Goal: Task Accomplishment & Management: Complete application form

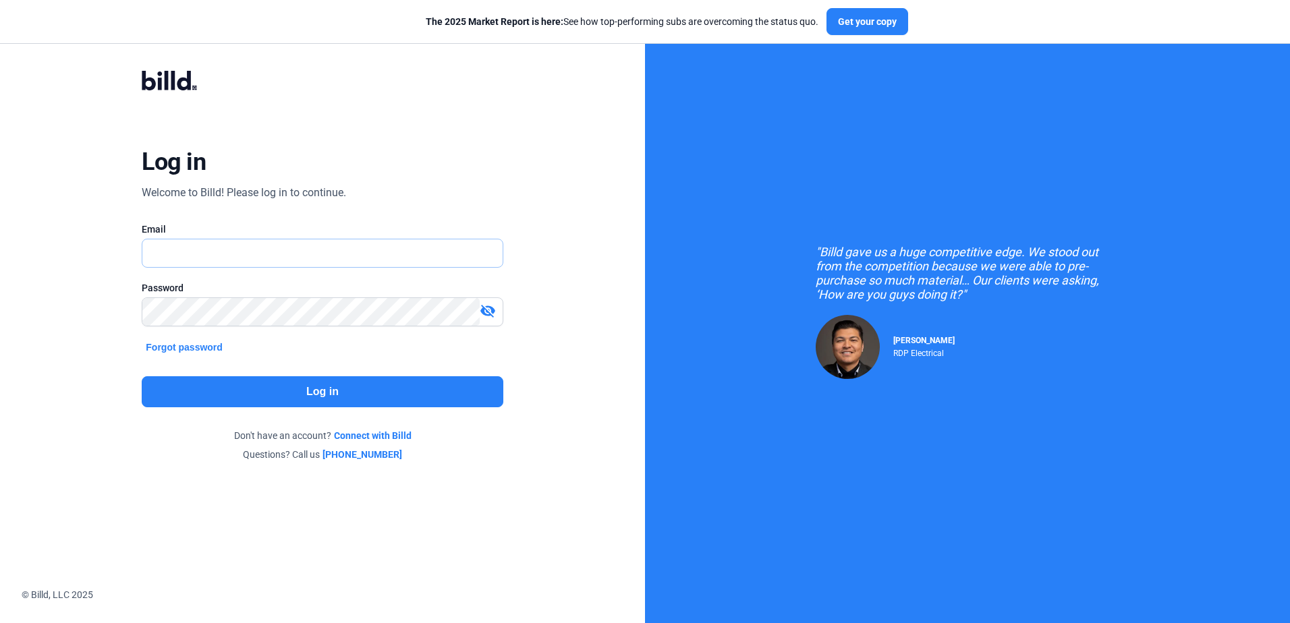
type input "[PERSON_NAME][EMAIL_ADDRESS][DOMAIN_NAME]"
click at [323, 386] on button "Log in" at bounding box center [322, 391] width 361 height 31
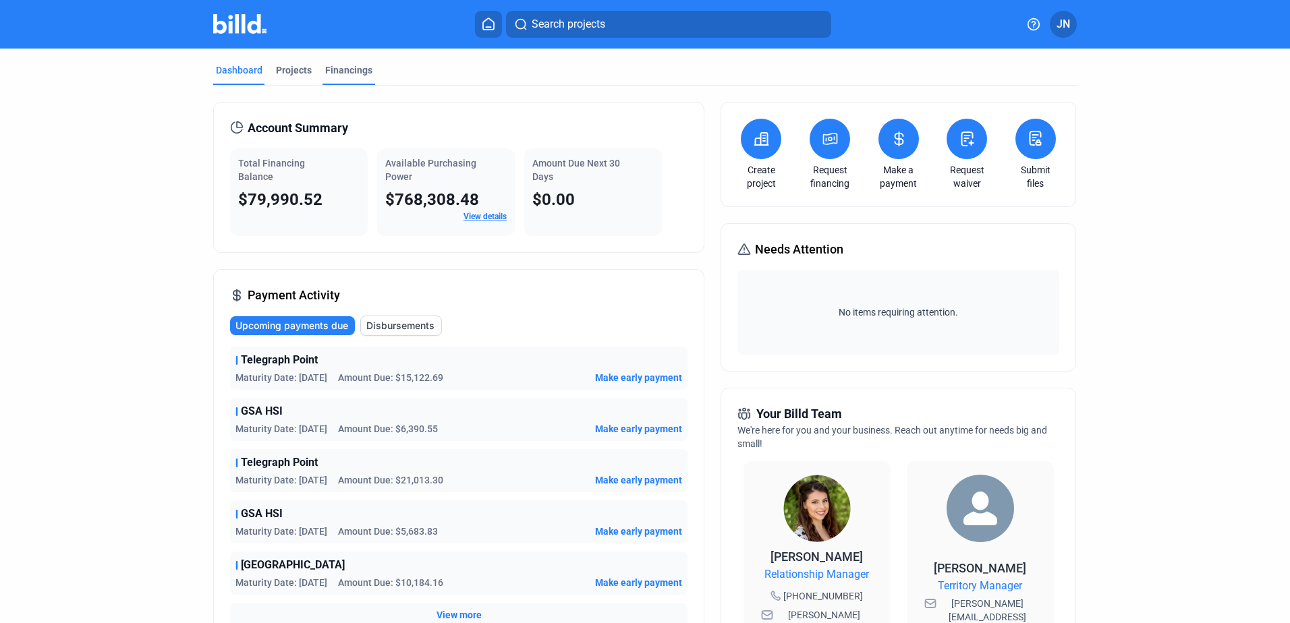
click at [345, 69] on div "Financings" at bounding box center [348, 69] width 47 height 13
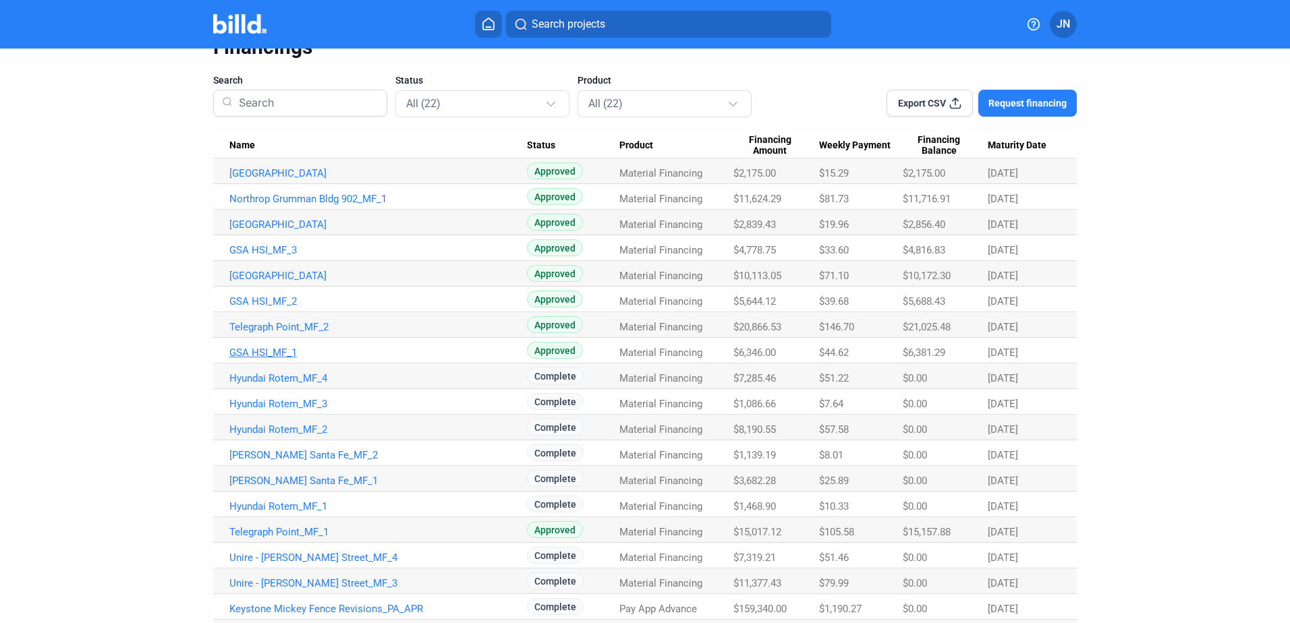
scroll to position [135, 0]
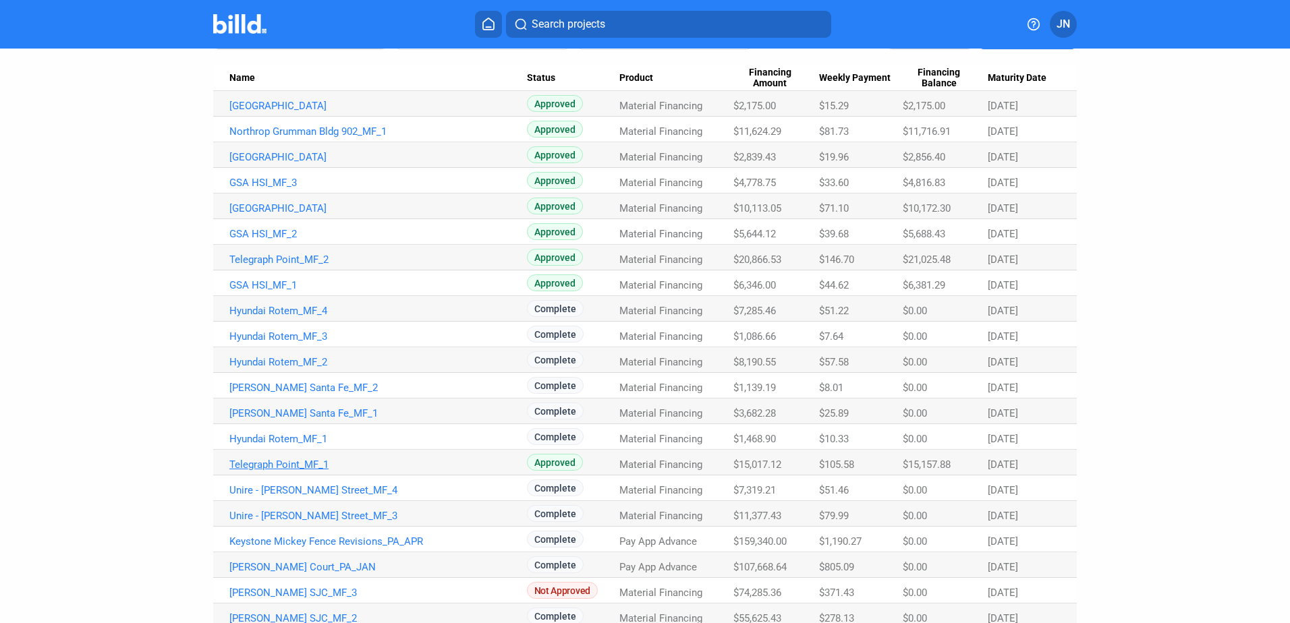
click at [276, 462] on link "Telegraph Point_MF_1" at bounding box center [377, 465] width 297 height 12
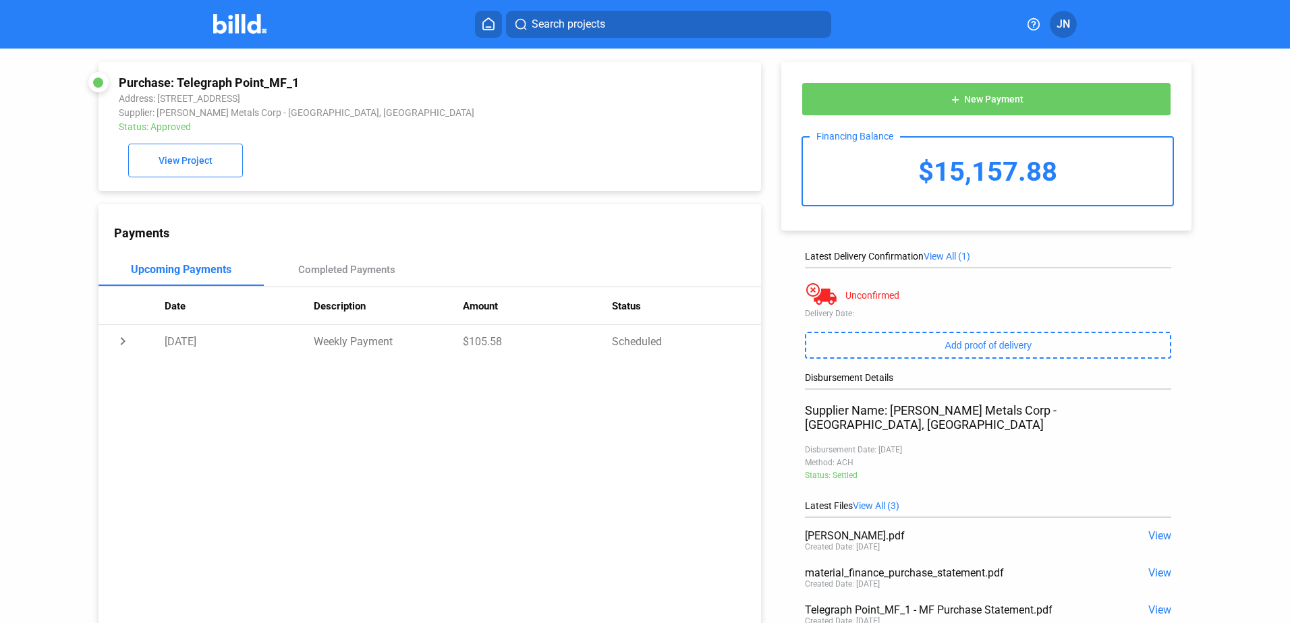
click at [484, 24] on icon at bounding box center [488, 24] width 13 height 13
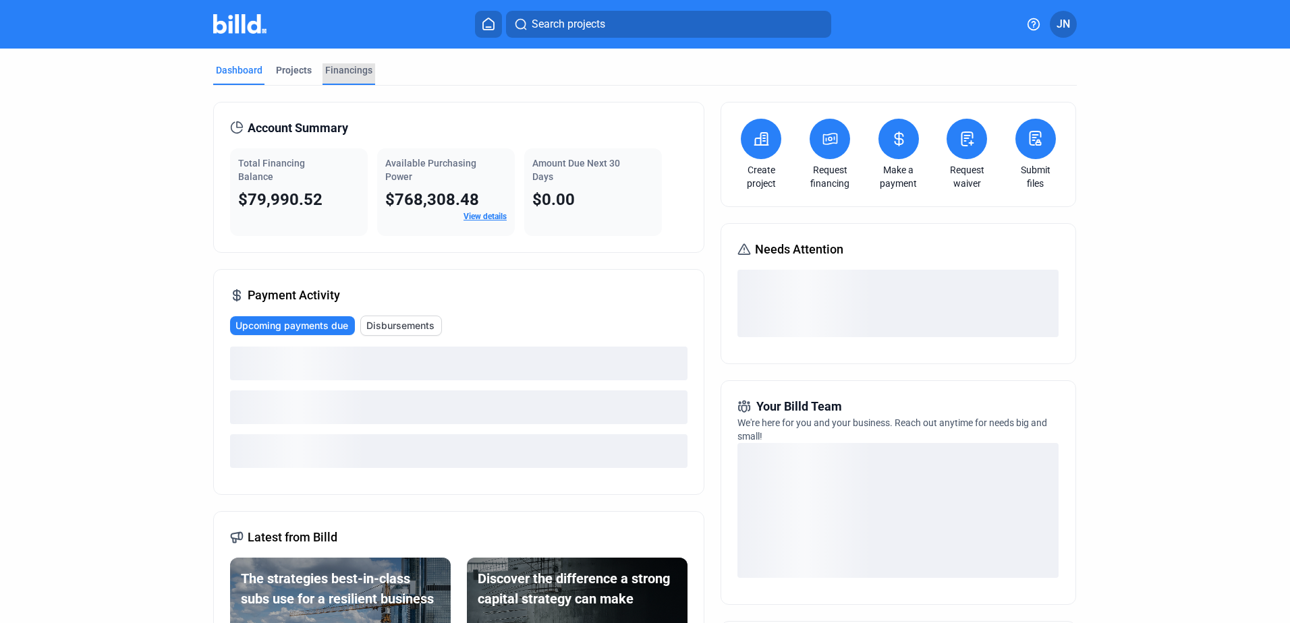
click at [351, 68] on div "Financings" at bounding box center [348, 69] width 47 height 13
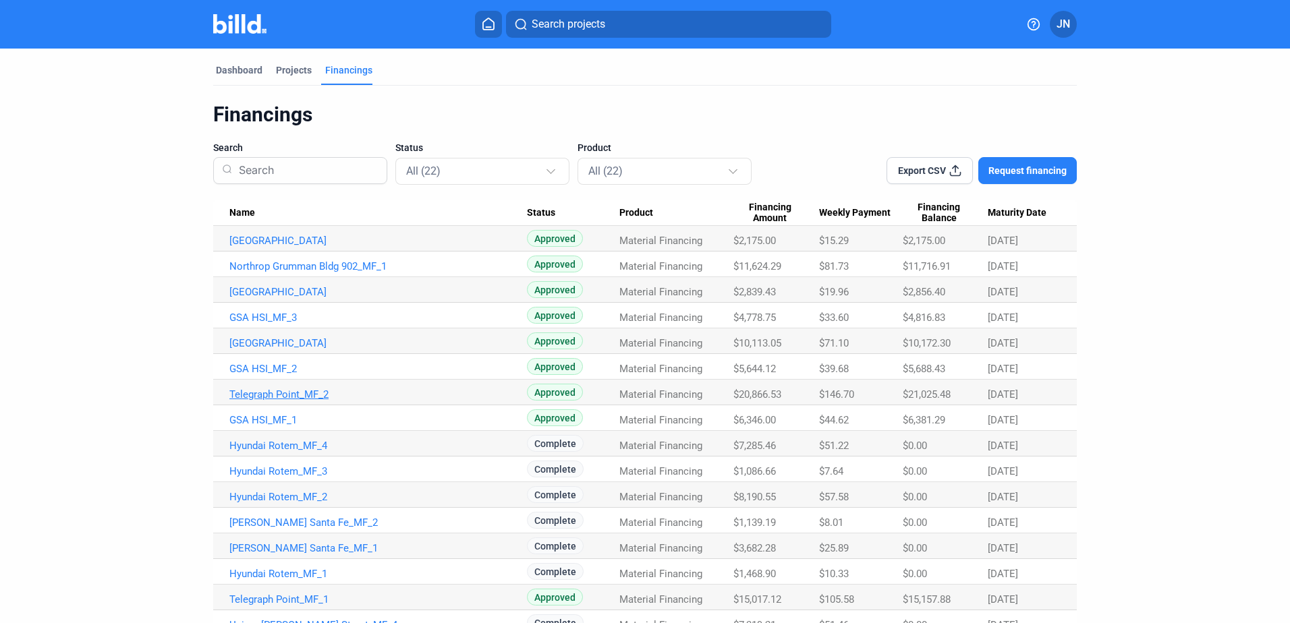
click at [261, 393] on link "Telegraph Point_MF_2" at bounding box center [377, 395] width 297 height 12
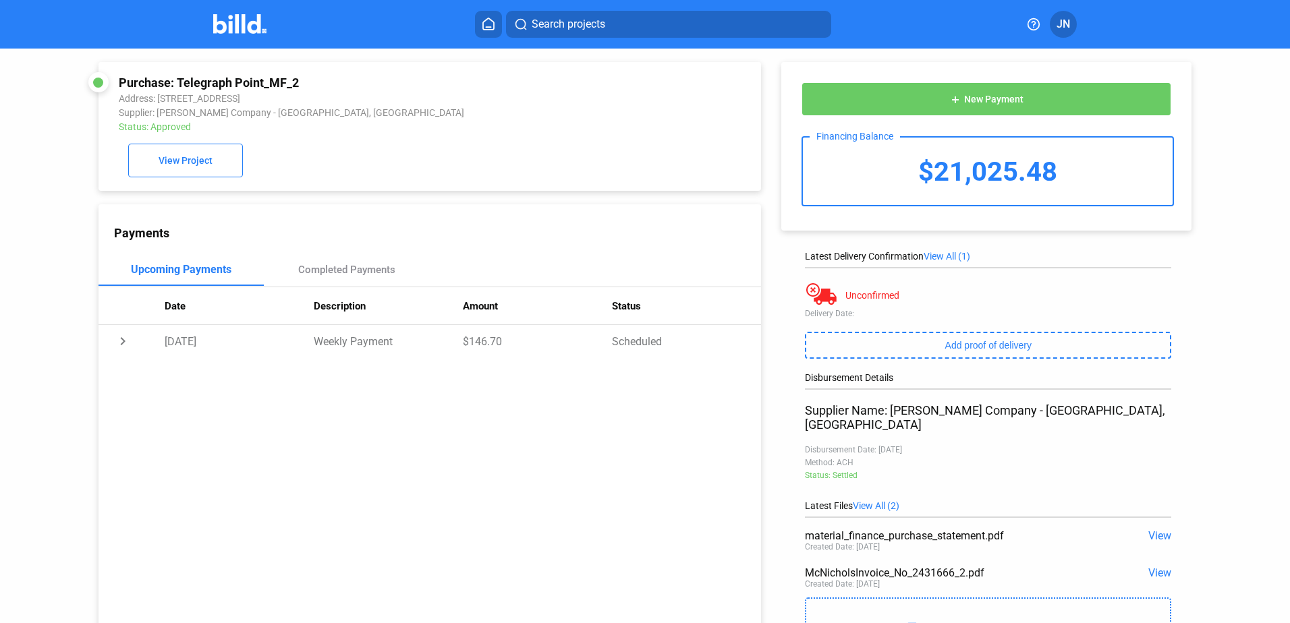
click at [486, 20] on icon at bounding box center [488, 23] width 11 height 11
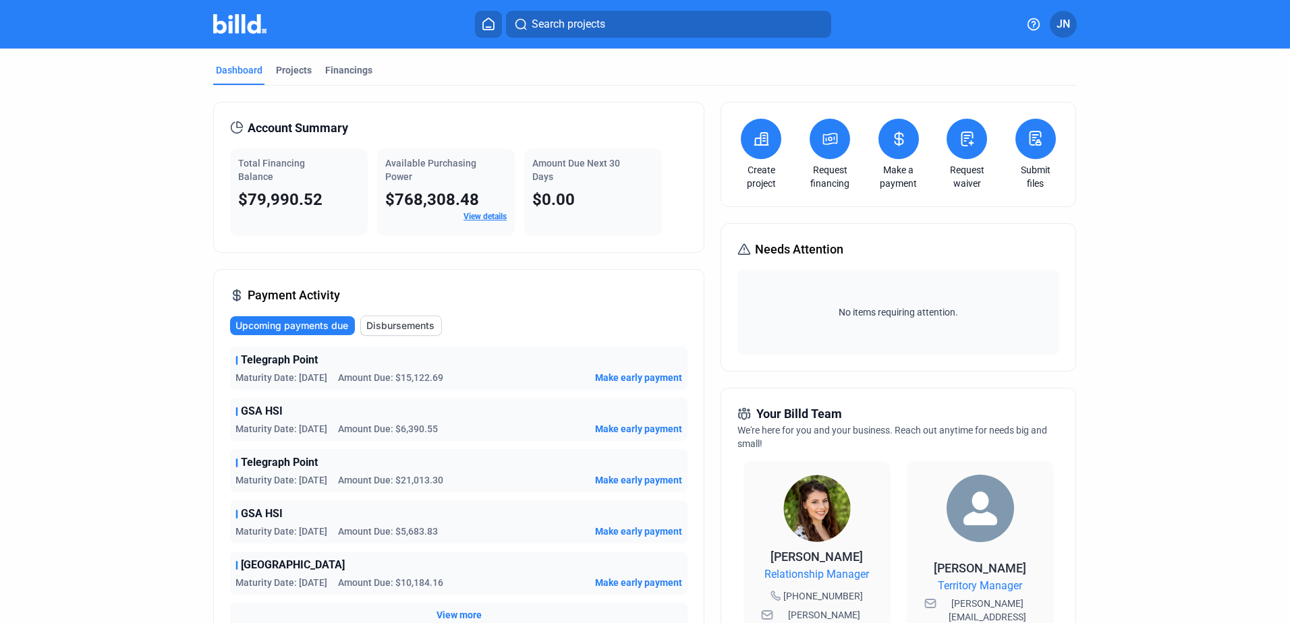
click at [967, 138] on icon at bounding box center [967, 139] width 17 height 16
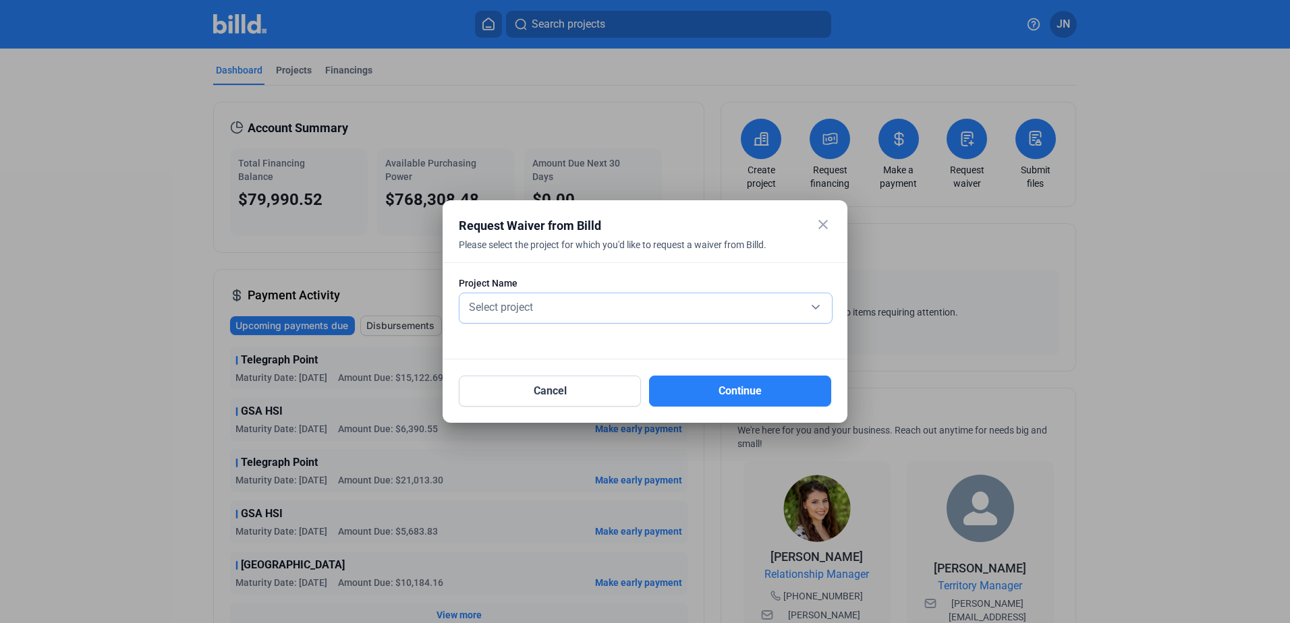
click at [494, 314] on div "Select project" at bounding box center [645, 306] width 359 height 19
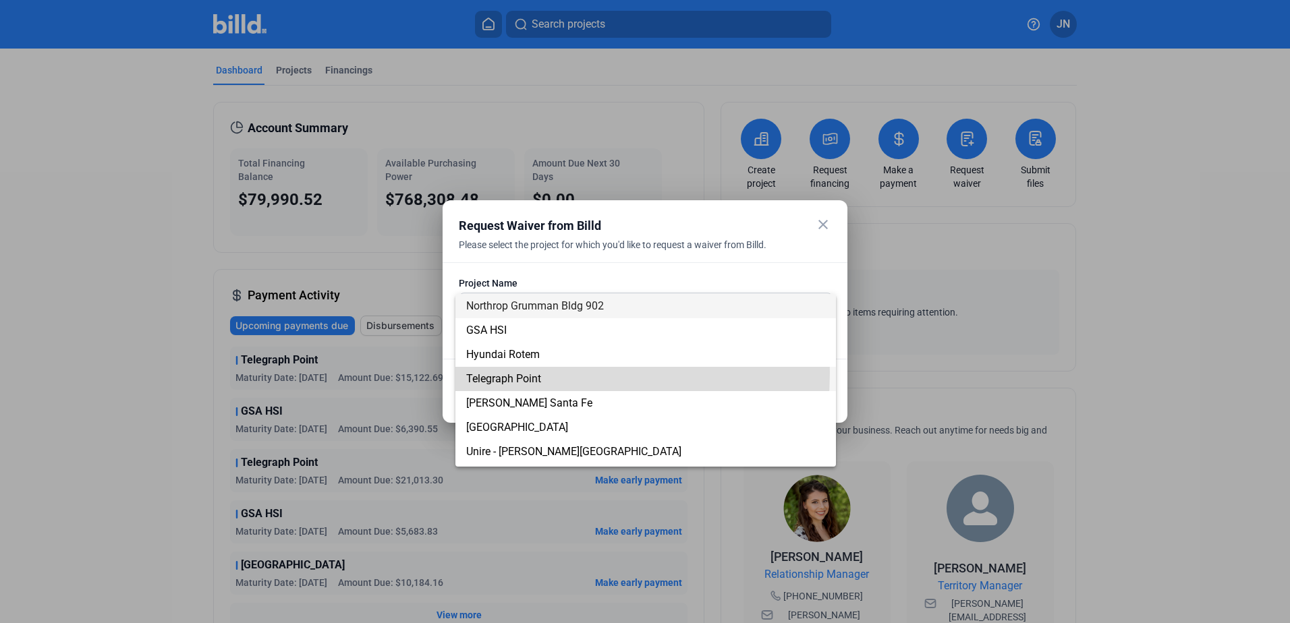
click at [485, 372] on span "Telegraph Point" at bounding box center [503, 378] width 75 height 13
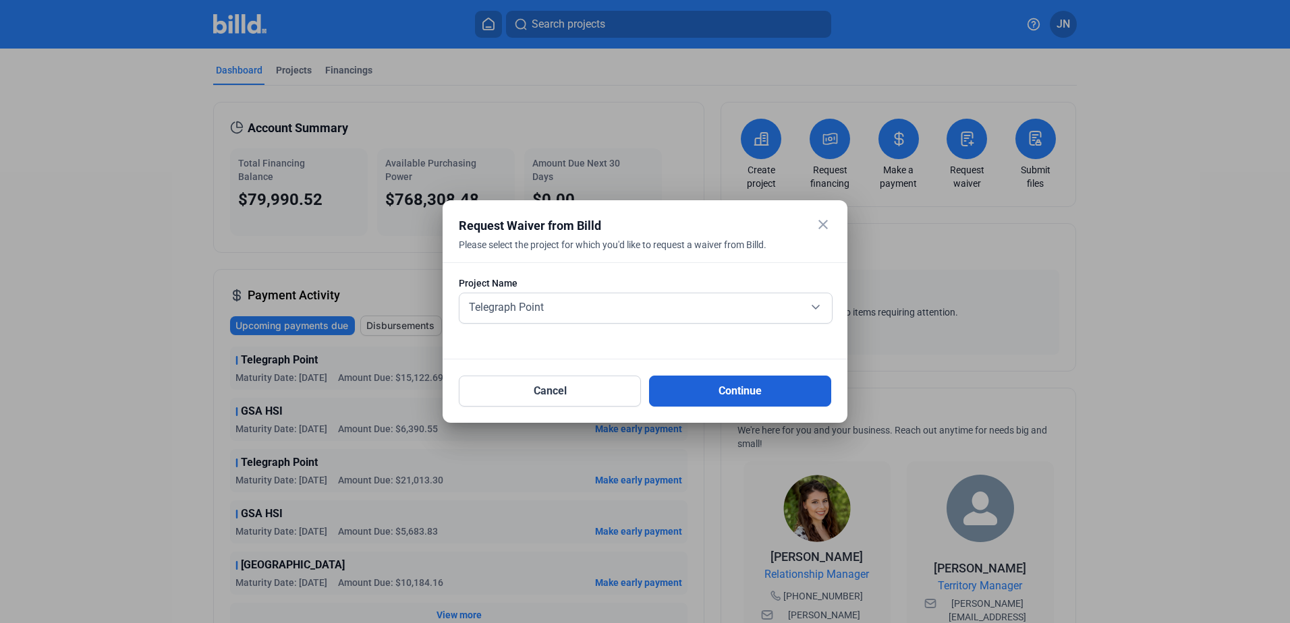
click at [696, 393] on button "Continue" at bounding box center [740, 391] width 182 height 31
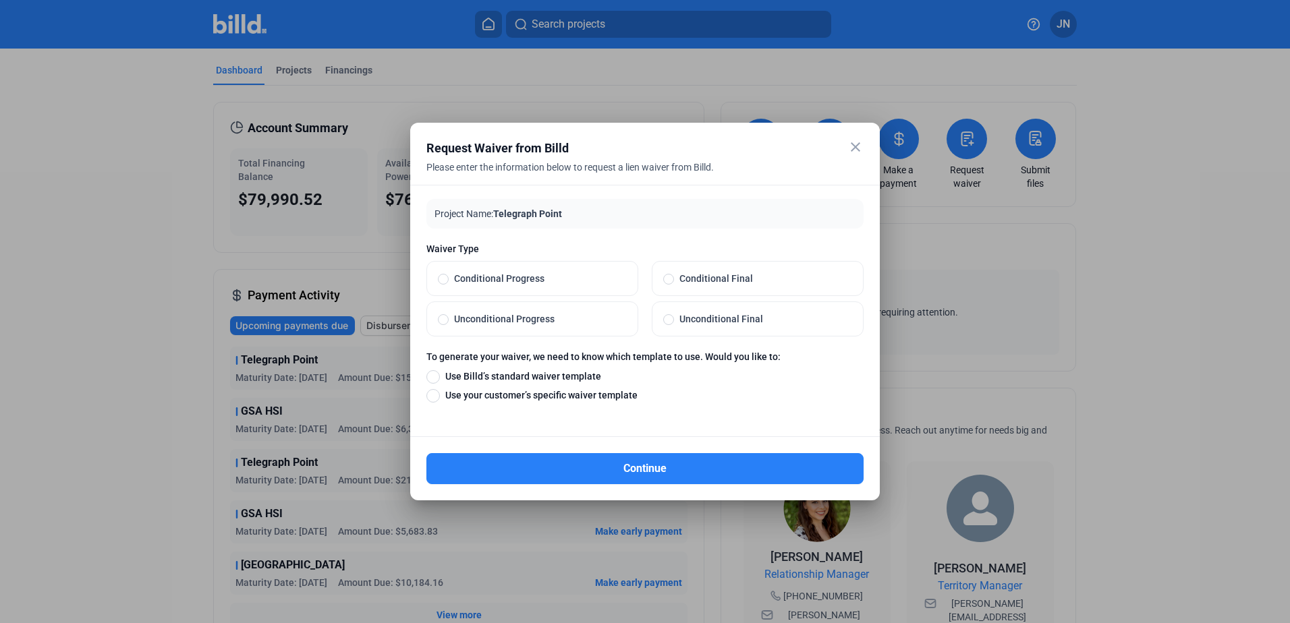
click at [671, 318] on span at bounding box center [668, 319] width 11 height 11
click at [671, 318] on input "Unconditional Final" at bounding box center [668, 319] width 11 height 12
radio input "true"
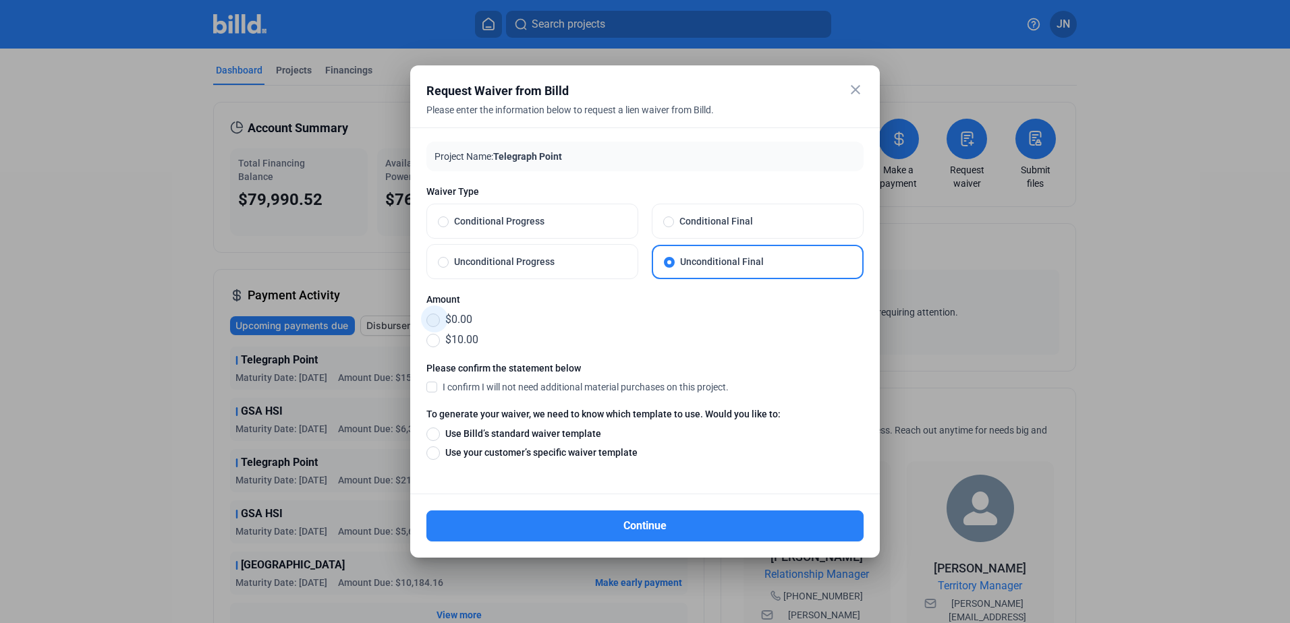
click at [433, 320] on span at bounding box center [432, 320] width 13 height 13
click at [433, 320] on input "$0.00" at bounding box center [432, 319] width 13 height 15
radio input "true"
click at [431, 387] on span at bounding box center [431, 386] width 11 height 12
click at [0, 0] on input "I confirm I will not need additional material purchases on this project." at bounding box center [0, 0] width 0 height 0
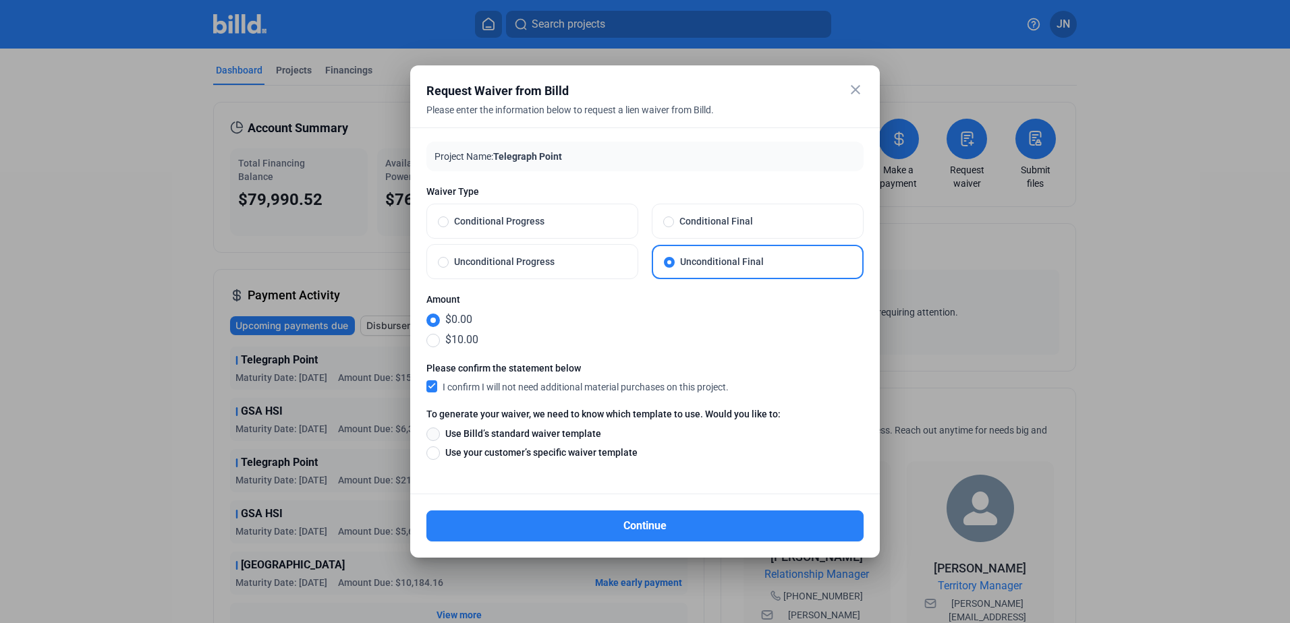
click at [434, 436] on span at bounding box center [432, 434] width 13 height 13
click at [434, 436] on input "Use Billd’s standard waiver template" at bounding box center [432, 433] width 13 height 15
radio input "true"
click at [445, 262] on span at bounding box center [445, 262] width 0 height 0
click at [444, 262] on input "Unconditional Progress" at bounding box center [443, 262] width 11 height 12
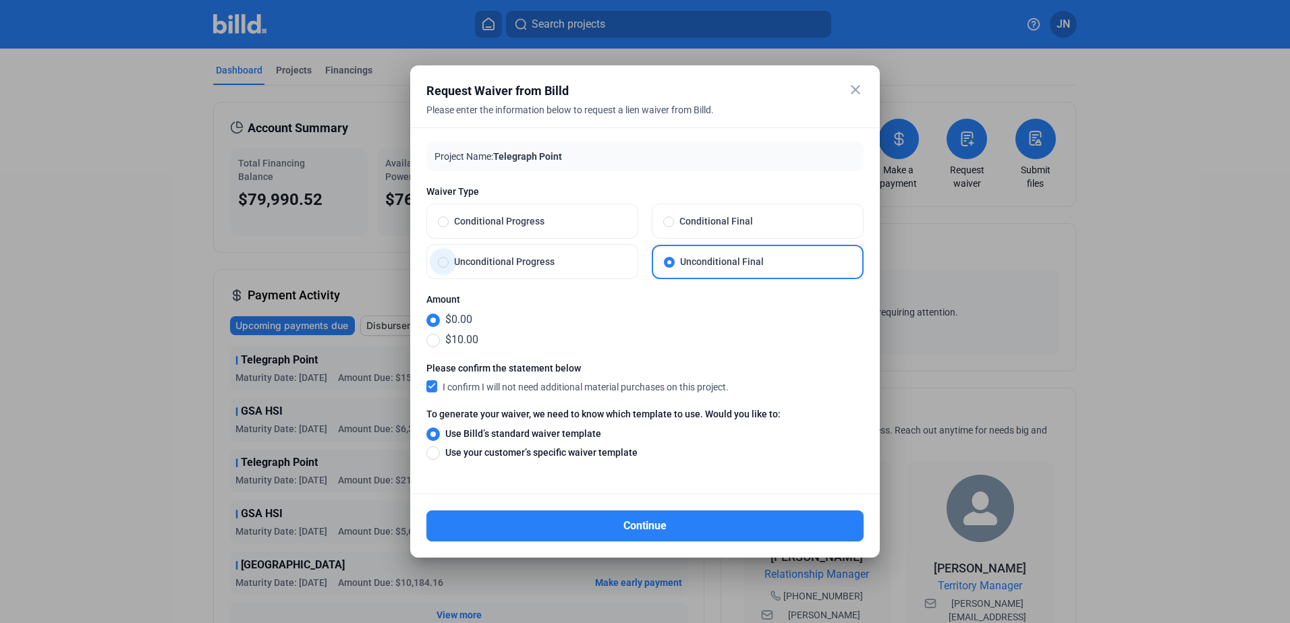
radio input "true"
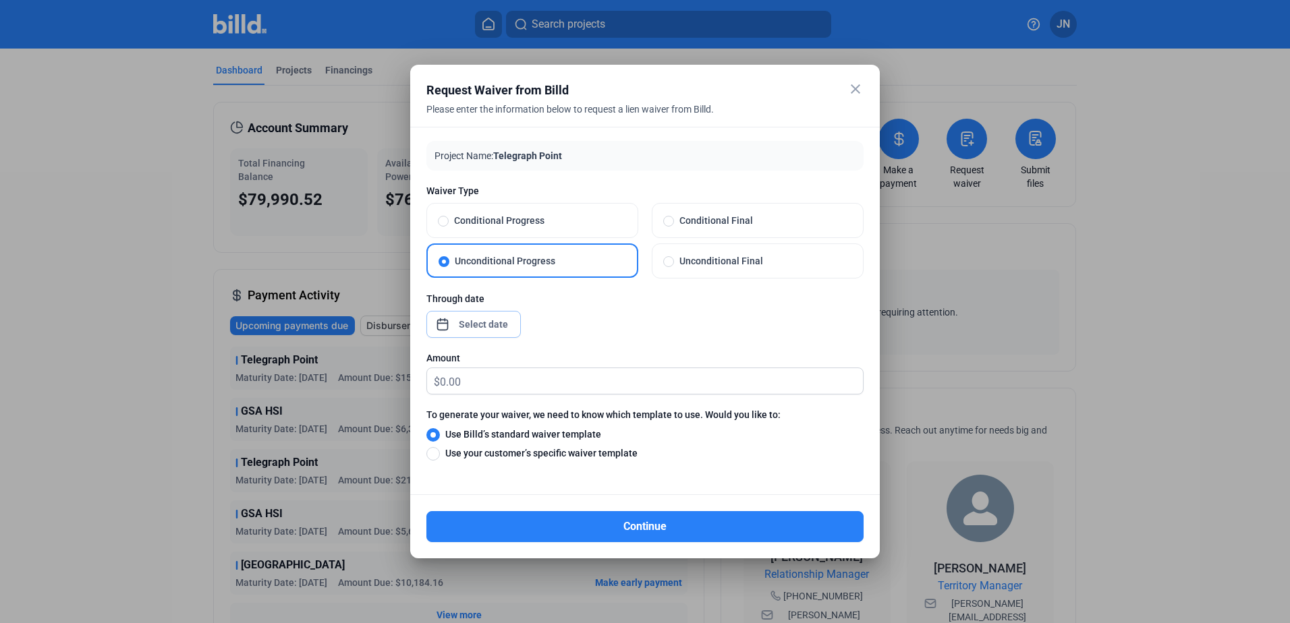
click at [487, 324] on div "close Request Waiver from Billd Please enter the information below to request a…" at bounding box center [645, 311] width 1290 height 623
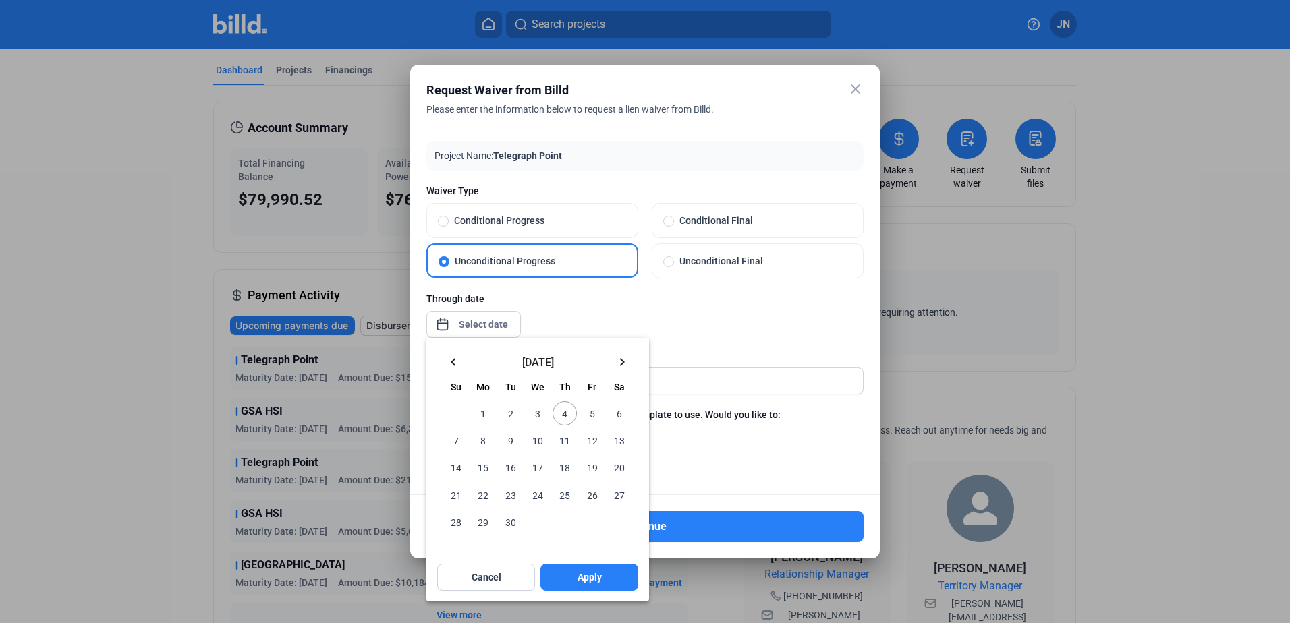
click at [456, 360] on mat-icon "keyboard_arrow_left" at bounding box center [453, 362] width 16 height 16
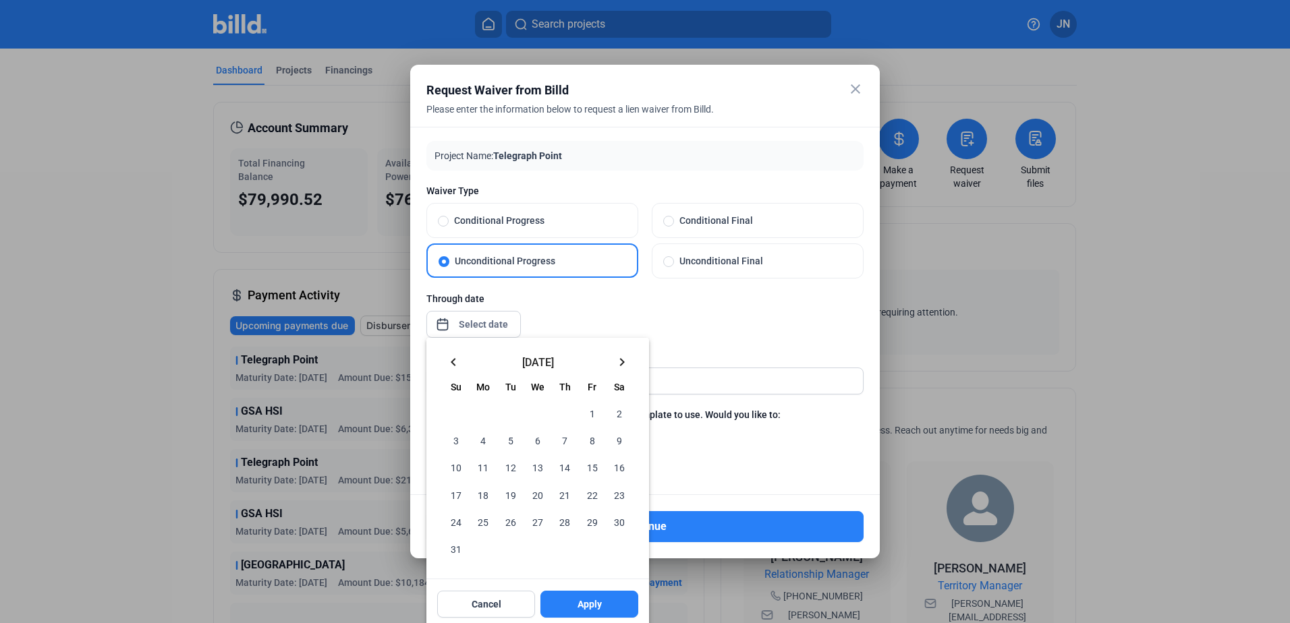
click at [456, 360] on mat-icon "keyboard_arrow_left" at bounding box center [453, 362] width 16 height 16
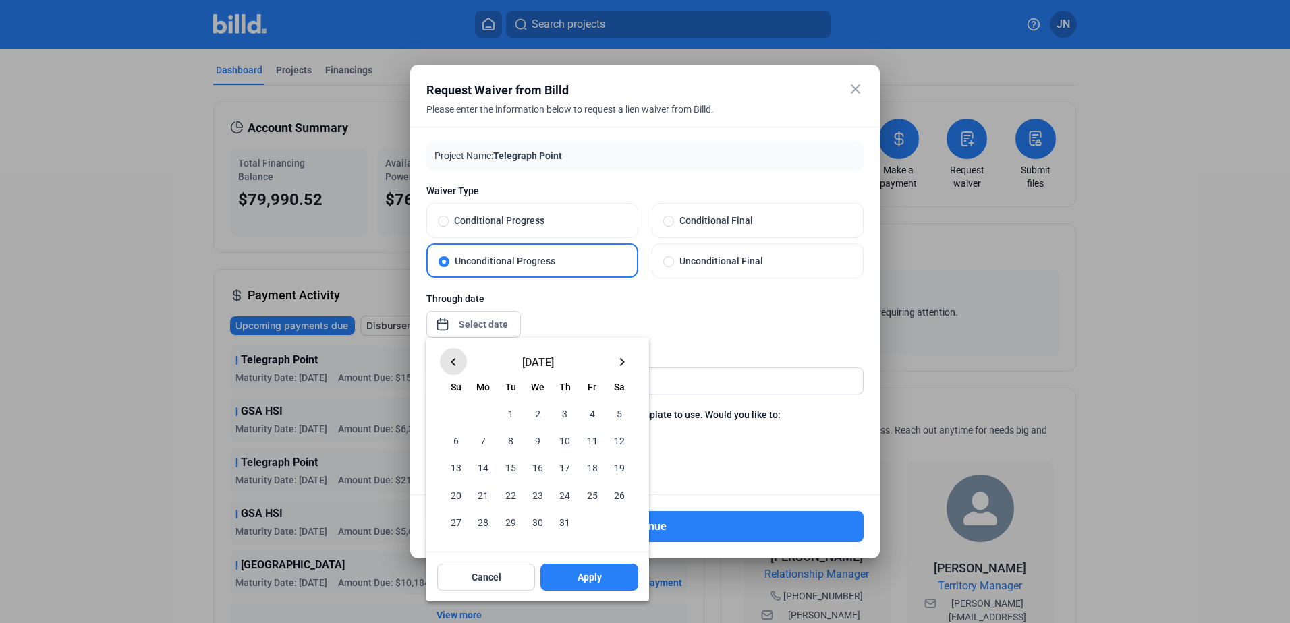
click at [456, 360] on mat-icon "keyboard_arrow_left" at bounding box center [453, 362] width 16 height 16
click at [482, 520] on span "30" at bounding box center [483, 522] width 24 height 24
click at [598, 580] on span "Apply" at bounding box center [589, 577] width 24 height 13
type input "[DATE]"
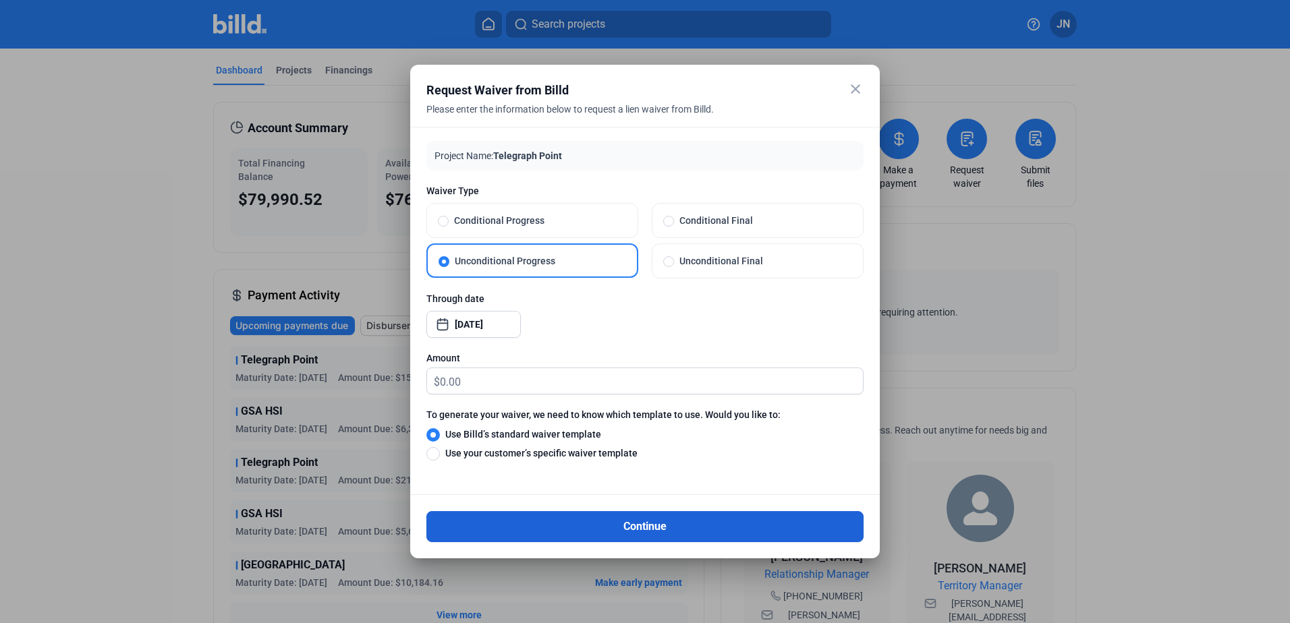
click at [508, 531] on button "Continue" at bounding box center [644, 526] width 437 height 31
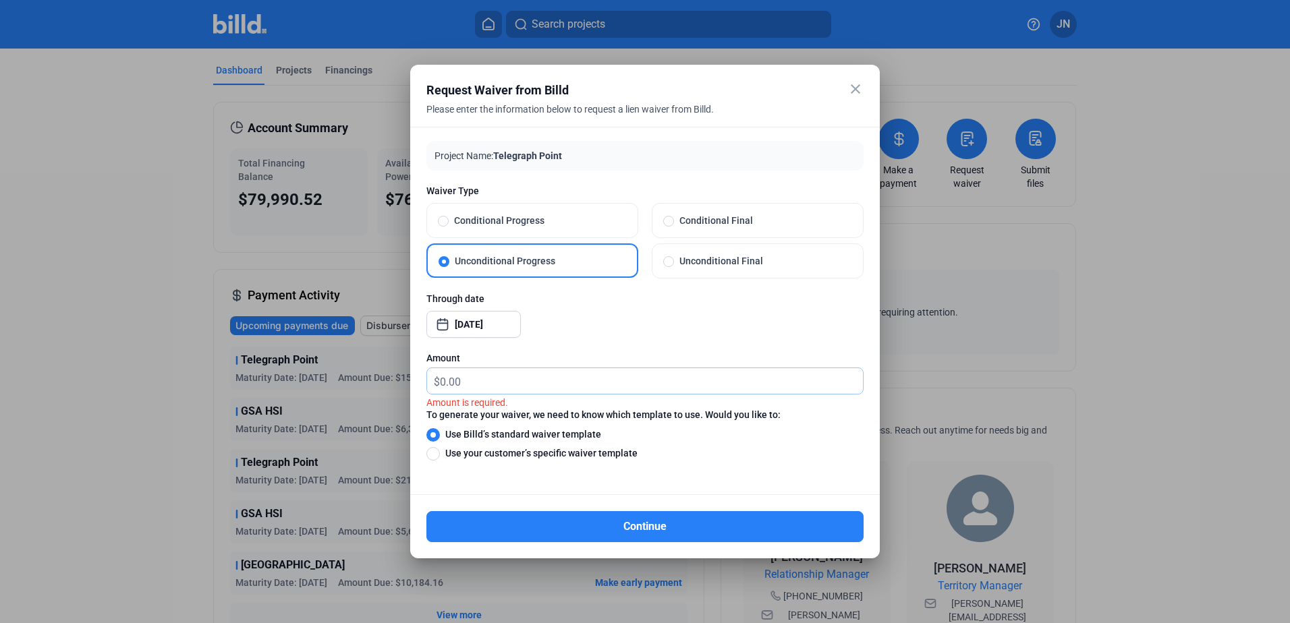
click at [467, 379] on input "text" at bounding box center [651, 381] width 423 height 26
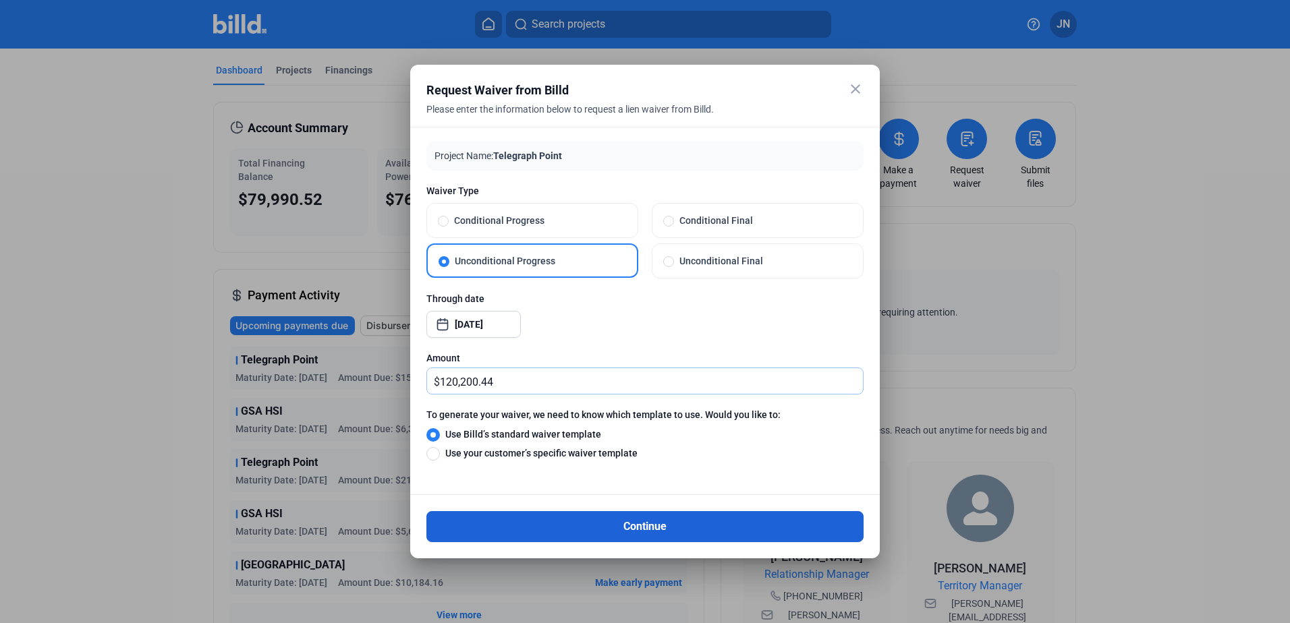
type input "120,200.44"
click at [515, 522] on button "Continue" at bounding box center [644, 526] width 437 height 31
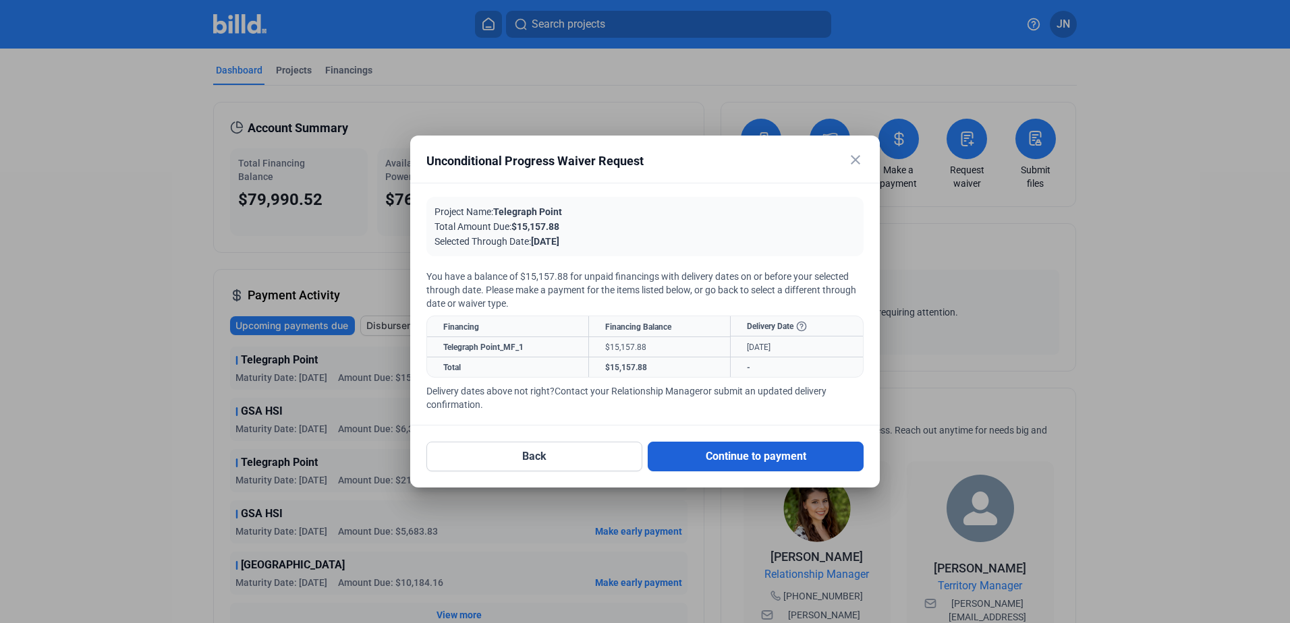
click at [700, 460] on button "Continue to payment" at bounding box center [756, 457] width 216 height 30
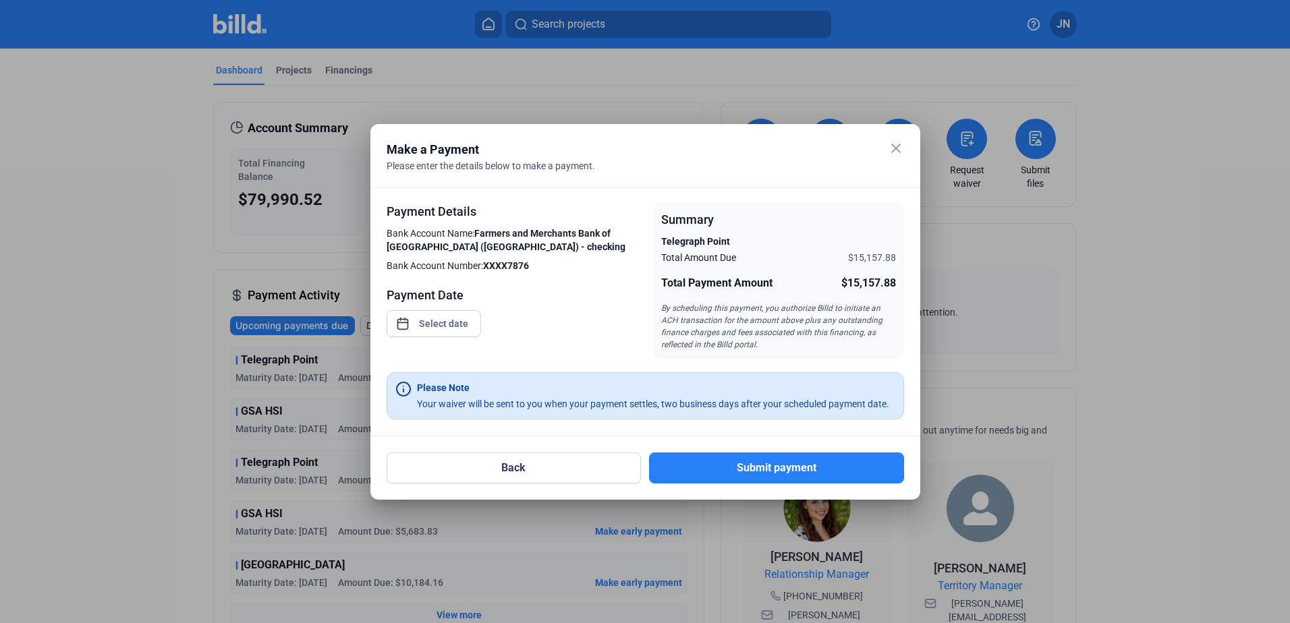
click at [443, 324] on div "close Make a Payment Please enter the details below to make a payment. Payment …" at bounding box center [645, 311] width 1290 height 623
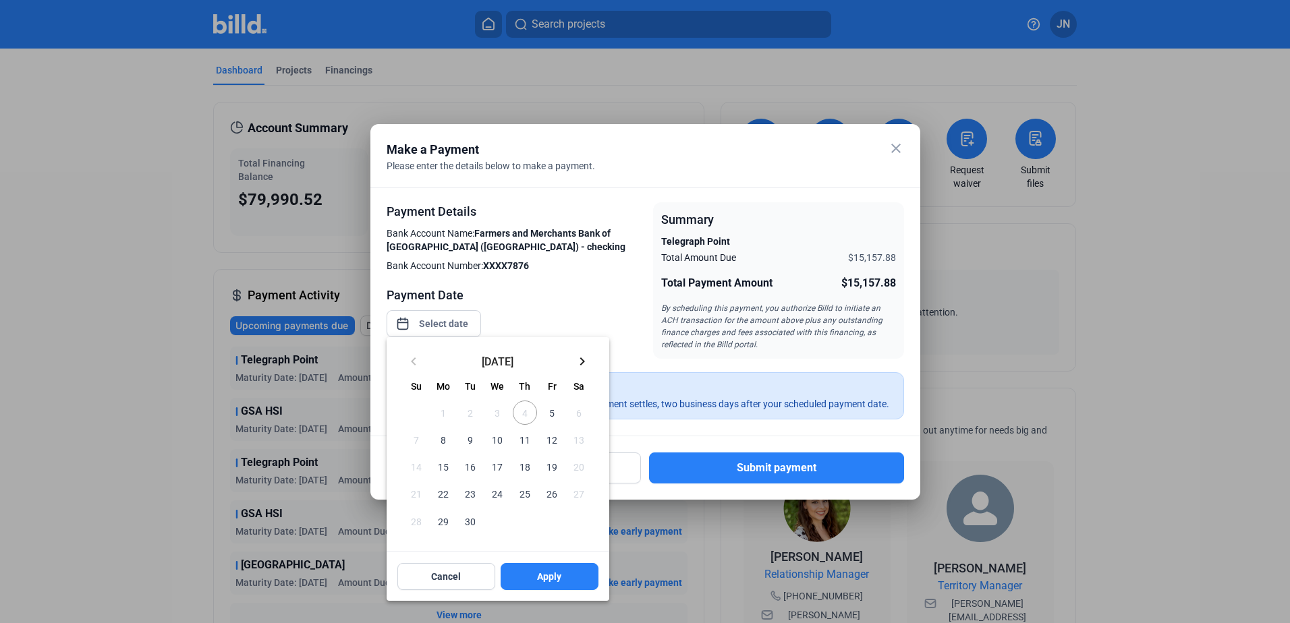
click at [552, 413] on span "5" at bounding box center [552, 413] width 24 height 24
click at [551, 578] on span "Apply" at bounding box center [549, 576] width 24 height 13
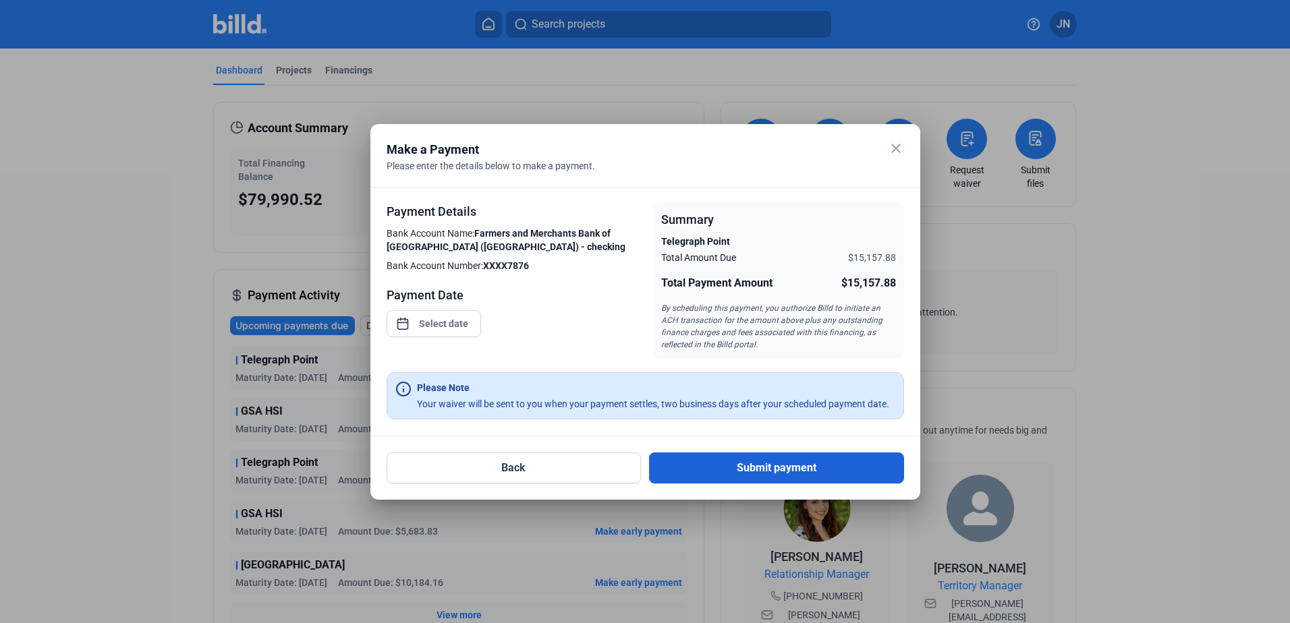
click at [702, 472] on button "Submit payment" at bounding box center [776, 468] width 255 height 31
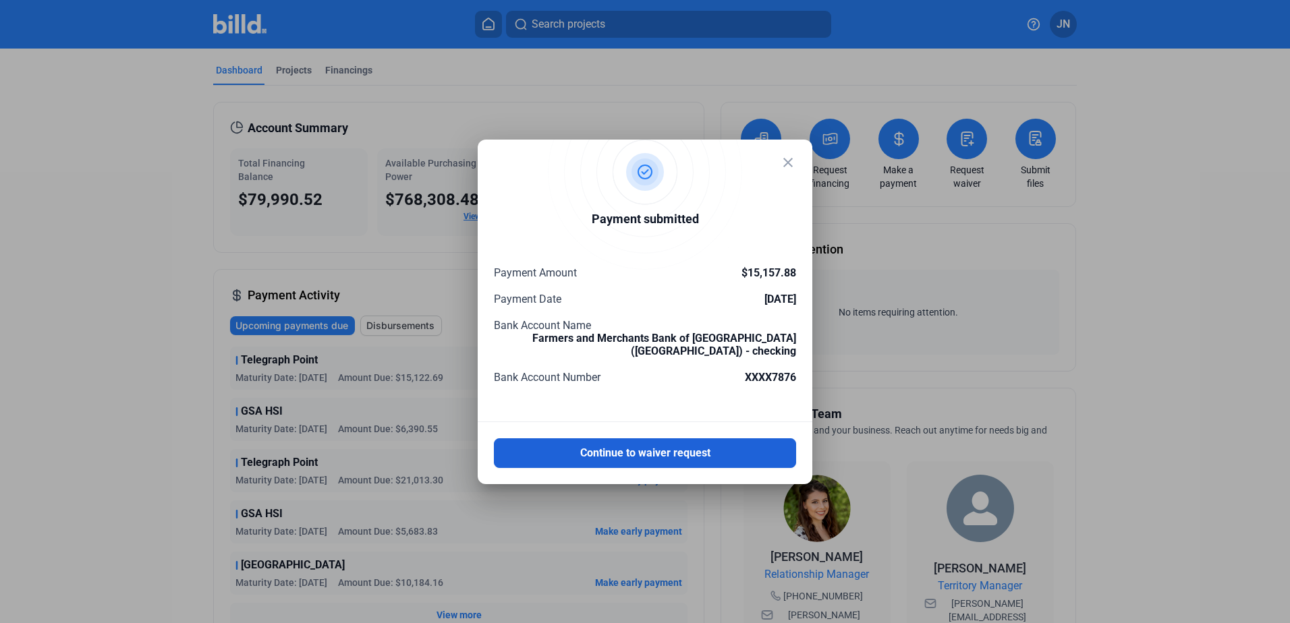
click at [660, 448] on button "Continue to waiver request" at bounding box center [645, 453] width 302 height 30
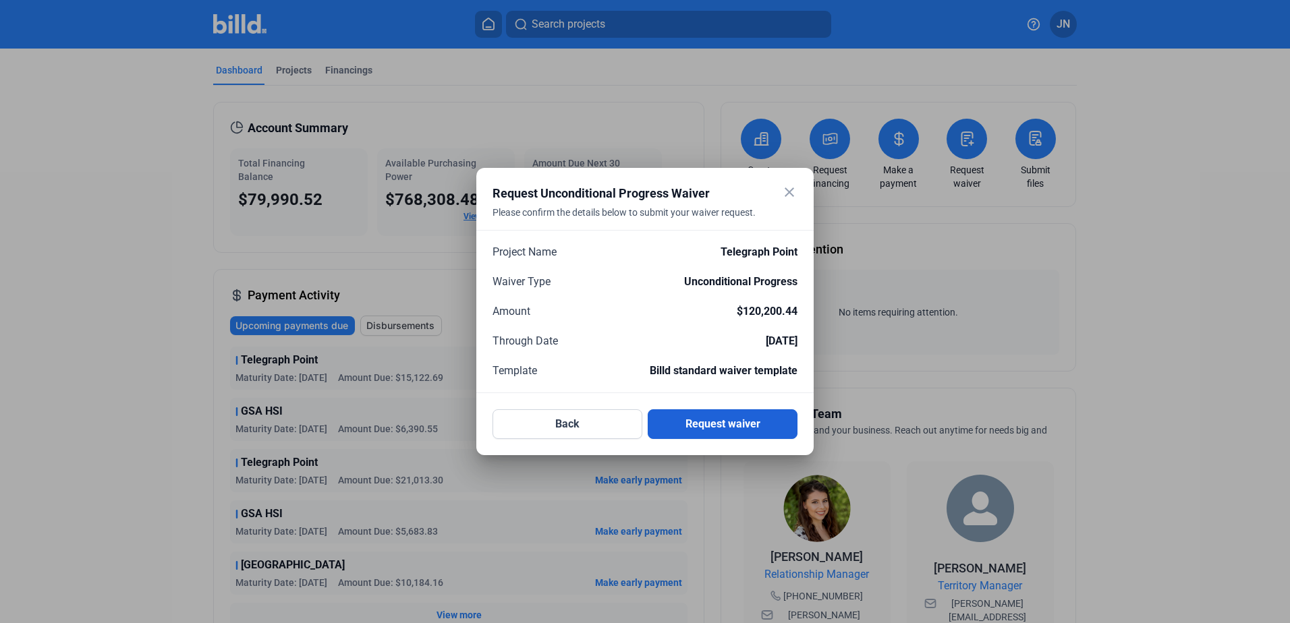
click at [672, 430] on button "Request waiver" at bounding box center [723, 424] width 150 height 30
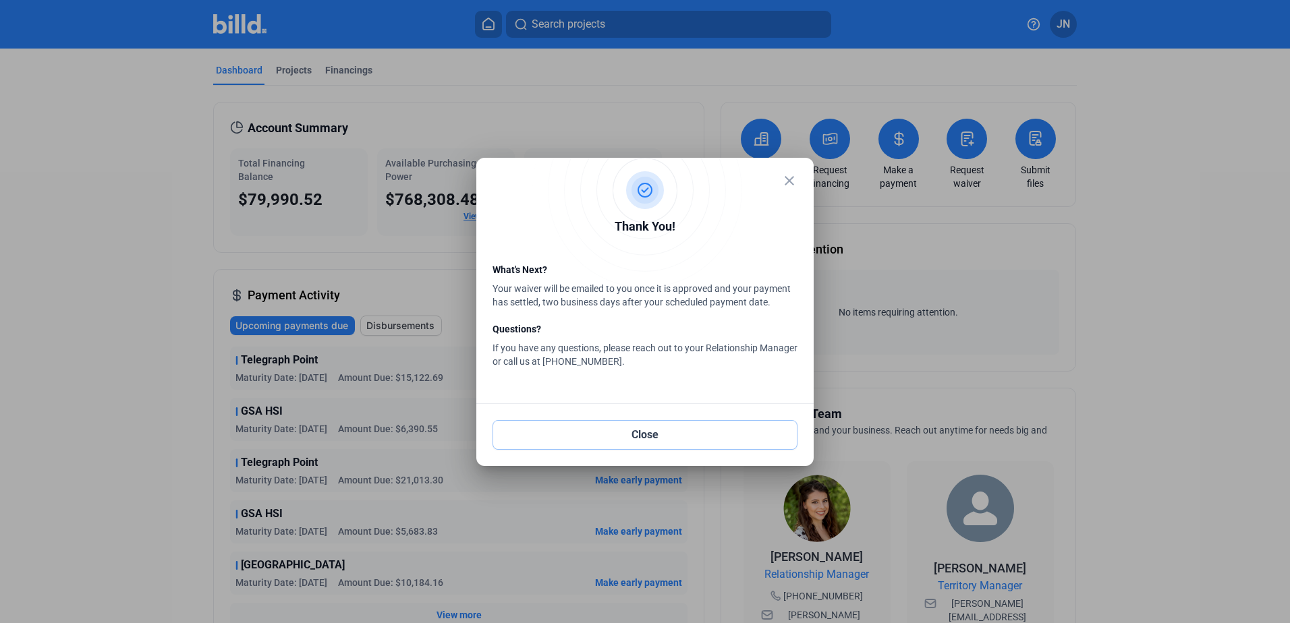
click at [672, 430] on button "Close" at bounding box center [644, 435] width 305 height 30
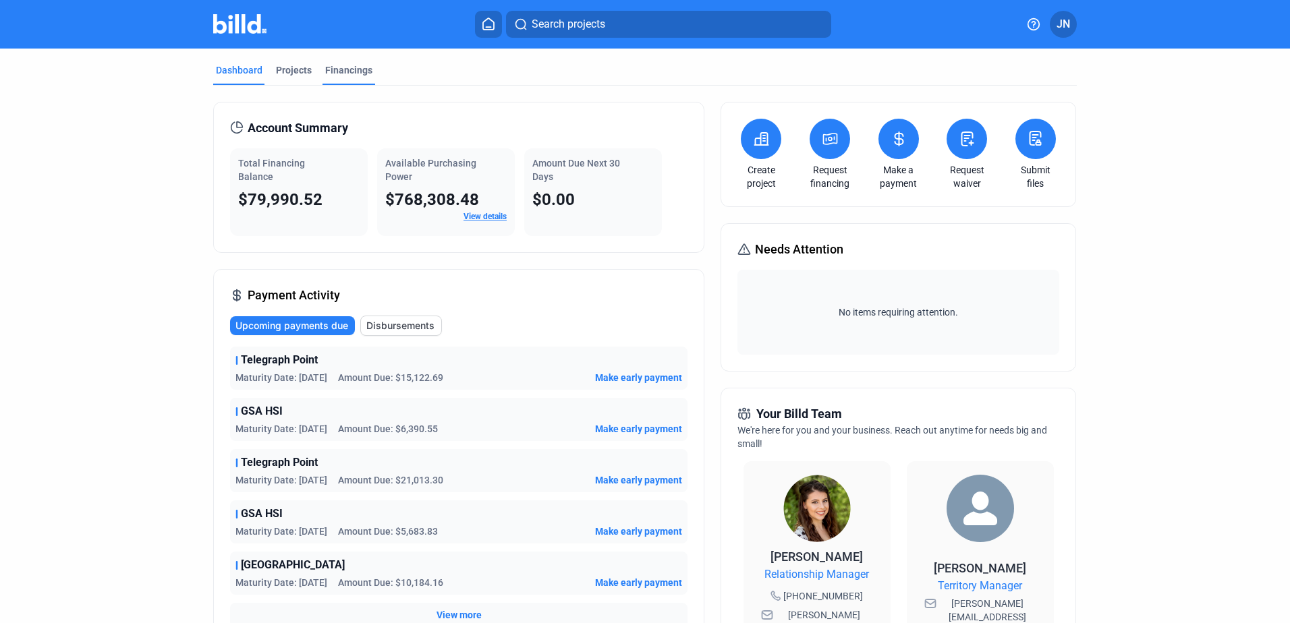
click at [332, 67] on div "Financings" at bounding box center [348, 69] width 47 height 13
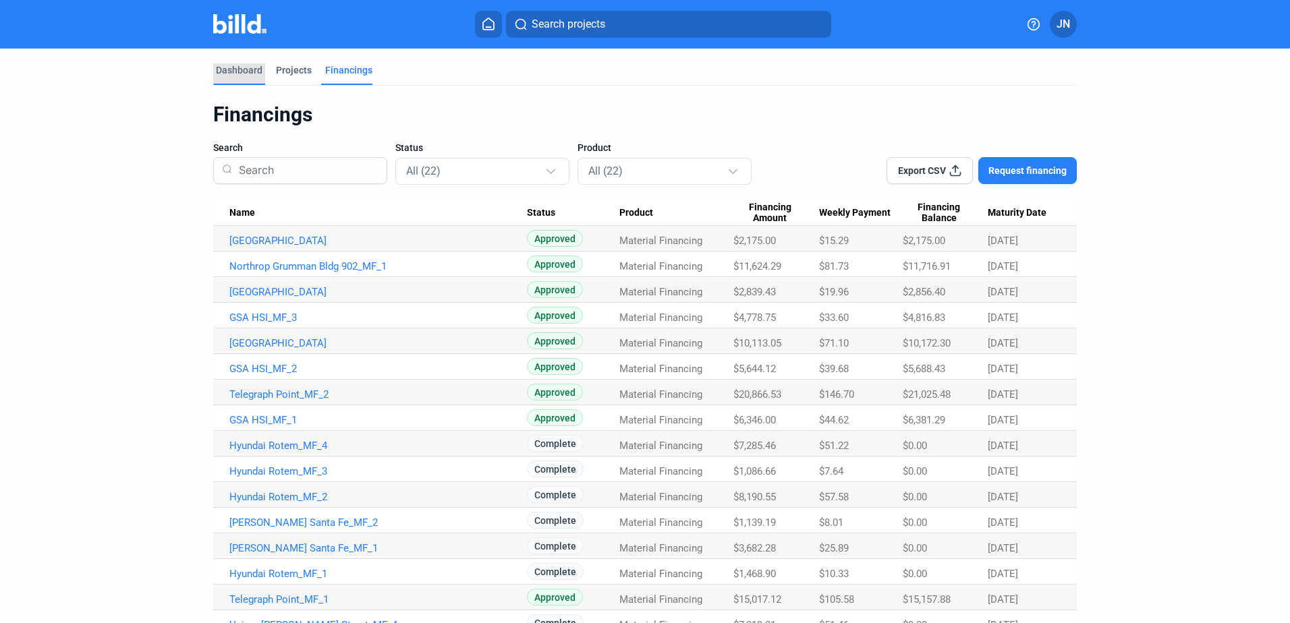
click at [235, 69] on div "Dashboard" at bounding box center [239, 69] width 47 height 13
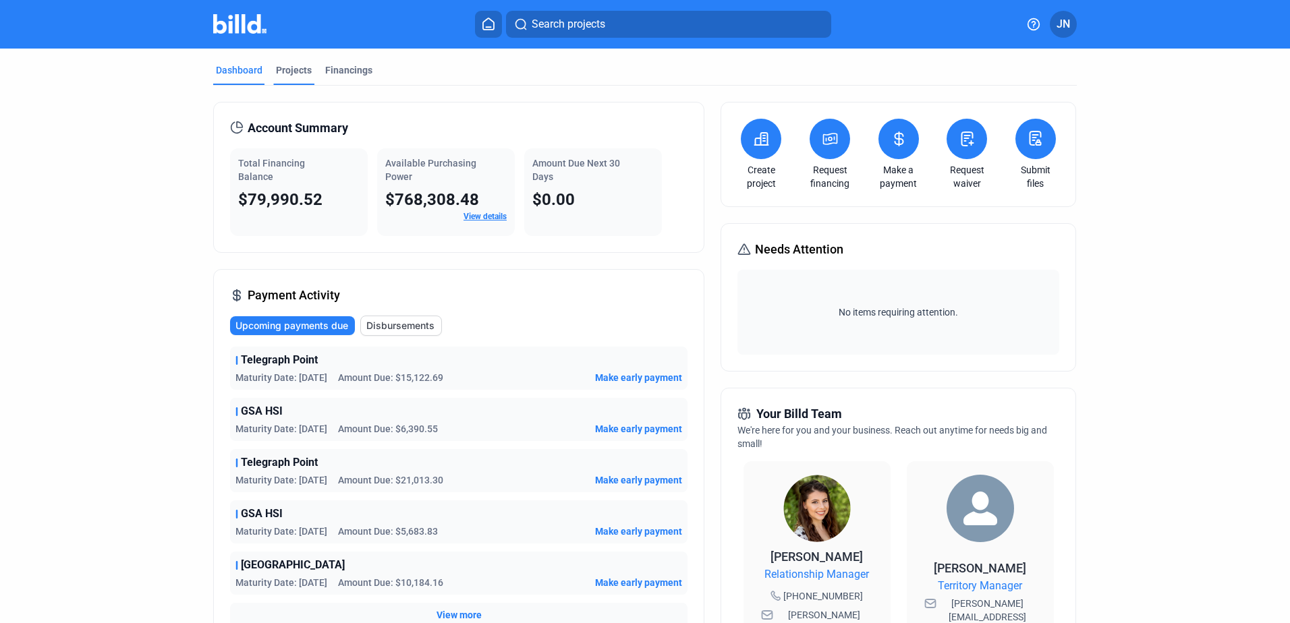
click at [277, 67] on div "Projects" at bounding box center [294, 69] width 36 height 13
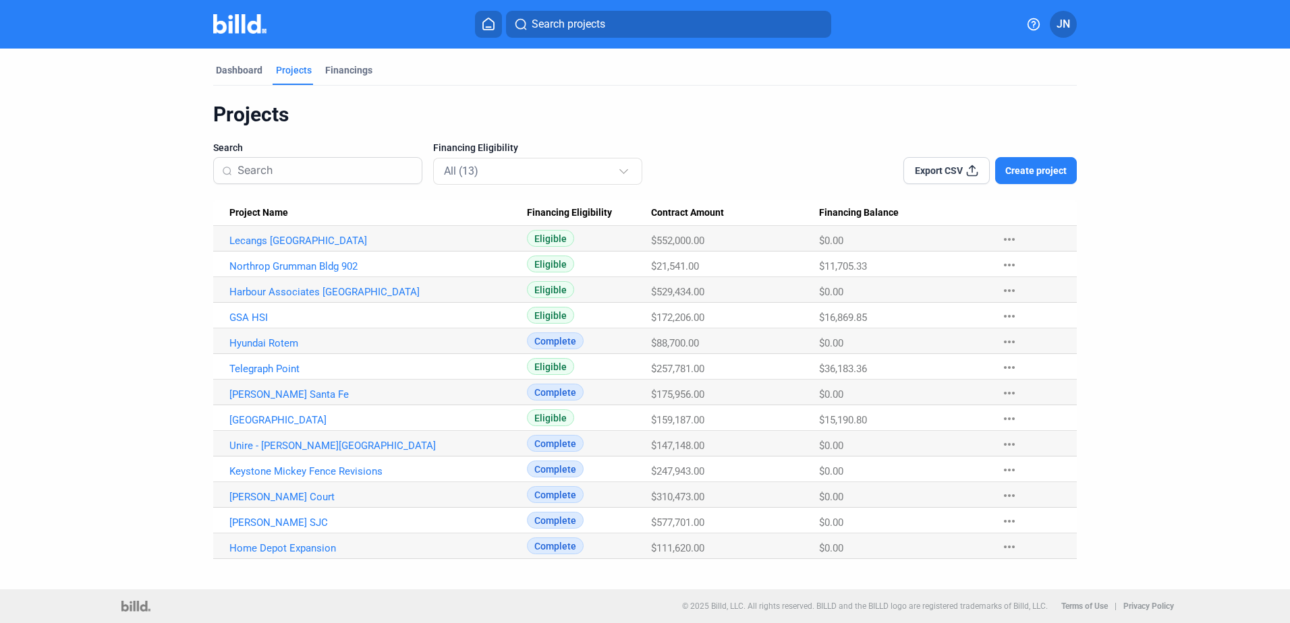
click at [1030, 167] on span "Create project" at bounding box center [1035, 170] width 61 height 13
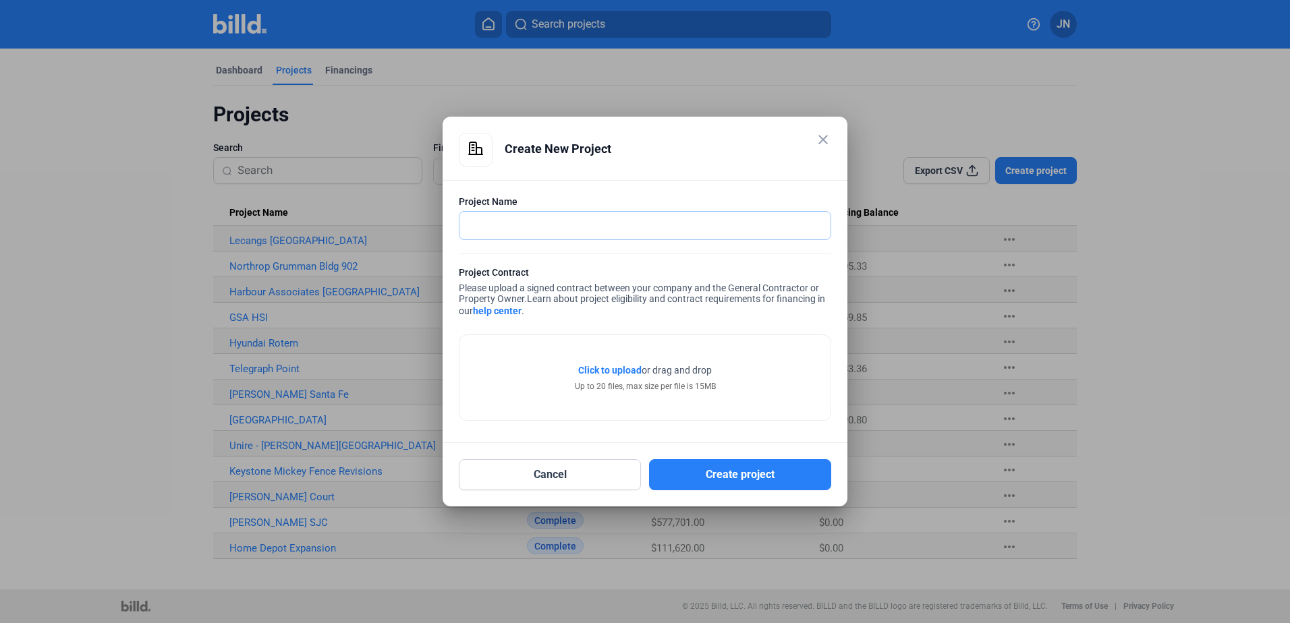
click at [503, 225] on input "text" at bounding box center [644, 226] width 371 height 28
click at [496, 225] on input "text" at bounding box center [637, 226] width 356 height 28
type input "921 W [GEOGRAPHIC_DATA]"
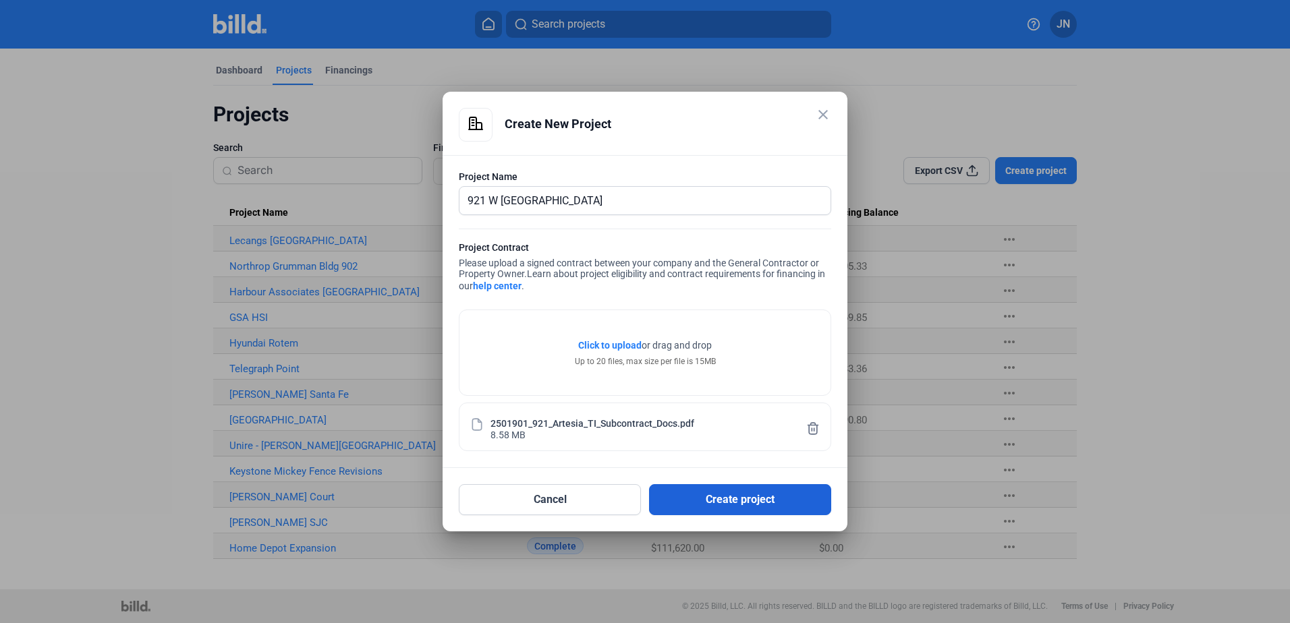
click at [716, 498] on button "Create project" at bounding box center [740, 499] width 182 height 31
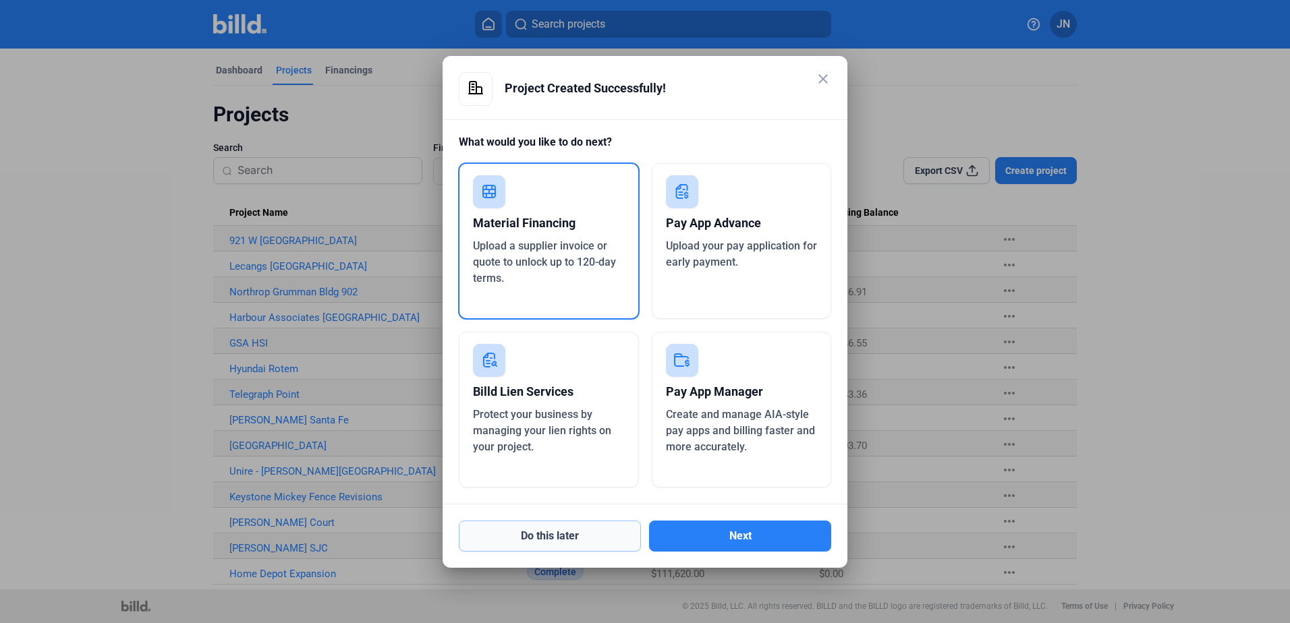
click at [546, 535] on button "Do this later" at bounding box center [550, 536] width 182 height 31
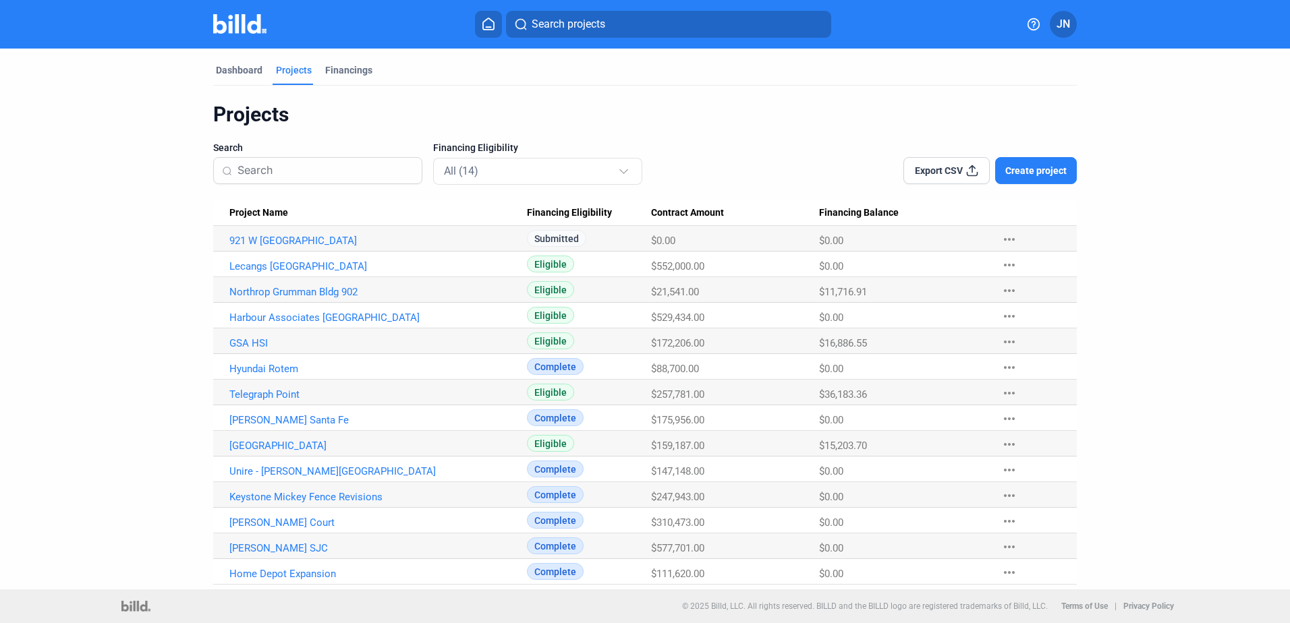
click at [1030, 170] on span "Create project" at bounding box center [1035, 170] width 61 height 13
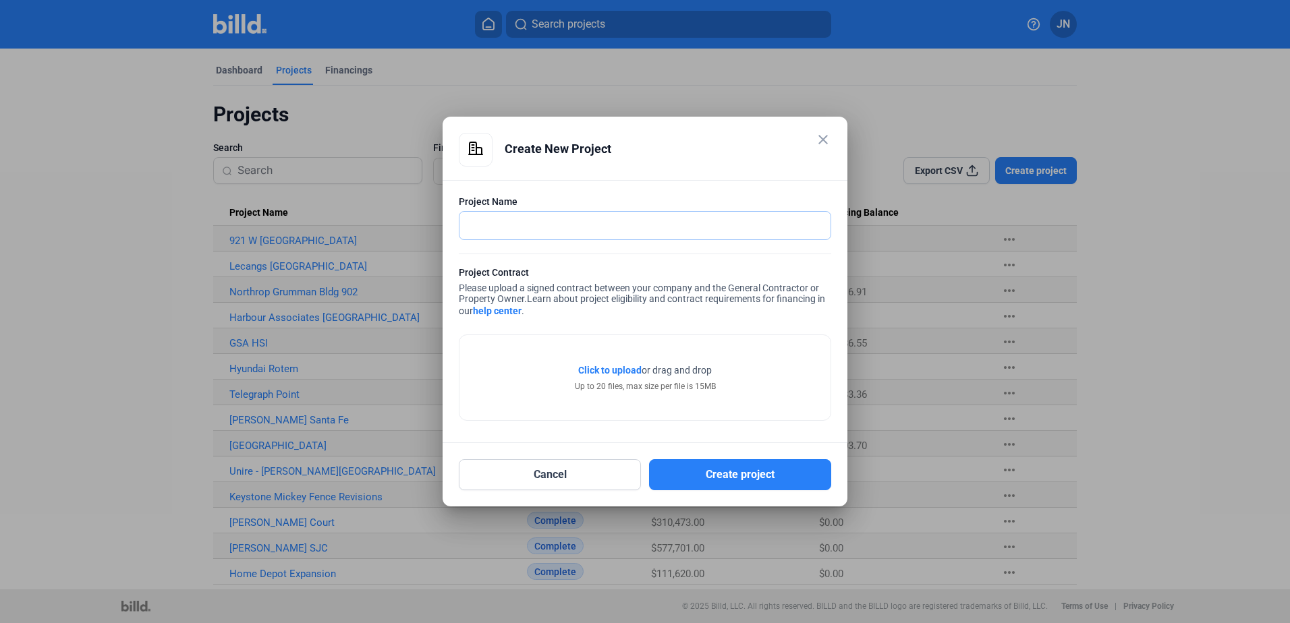
click at [488, 222] on input "text" at bounding box center [637, 226] width 356 height 28
type input "929 Anaheim Gound Up"
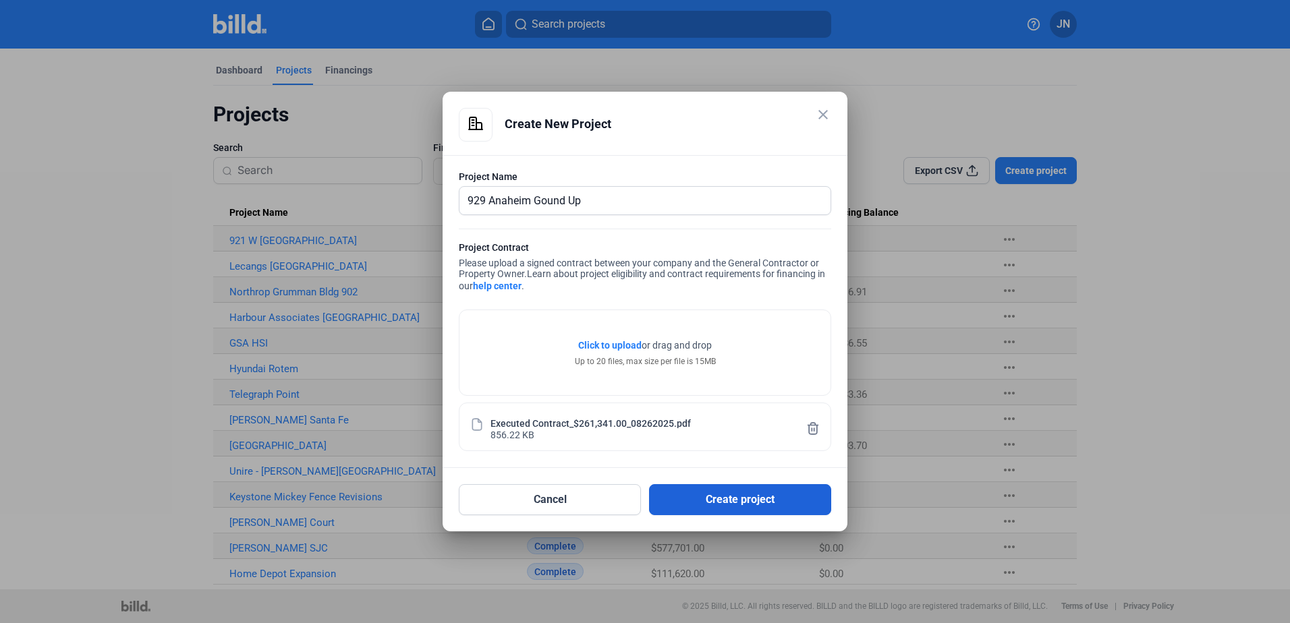
click at [687, 499] on button "Create project" at bounding box center [740, 499] width 182 height 31
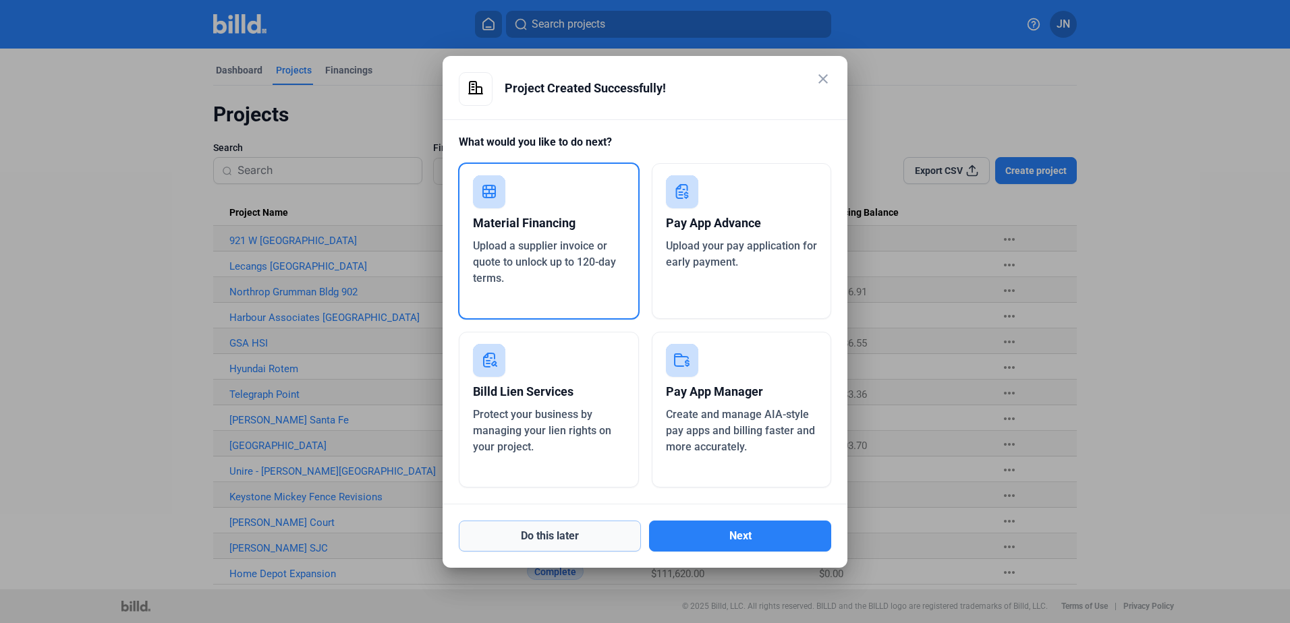
click at [580, 540] on button "Do this later" at bounding box center [550, 536] width 182 height 31
